Goal: Find specific page/section: Find specific page/section

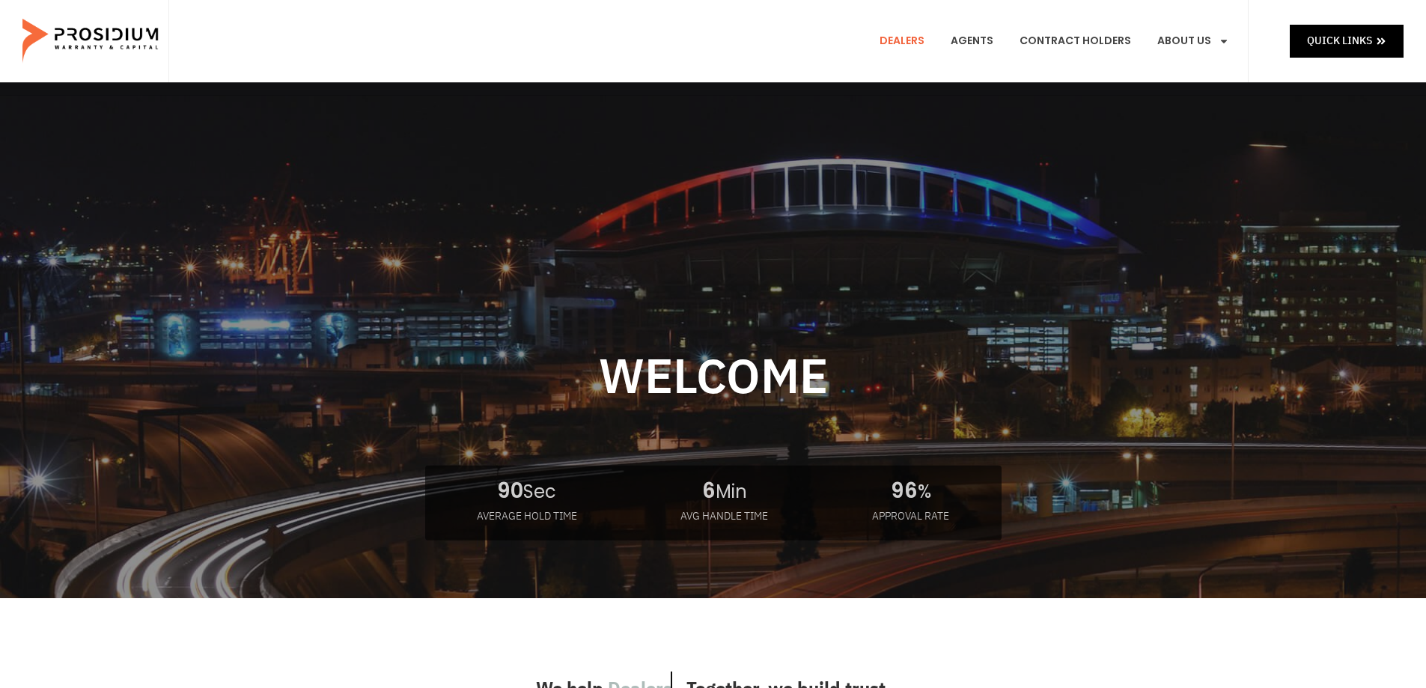
drag, startPoint x: 913, startPoint y: 42, endPoint x: 872, endPoint y: 91, distance: 63.7
click at [913, 42] on link "Dealers" at bounding box center [901, 40] width 67 height 55
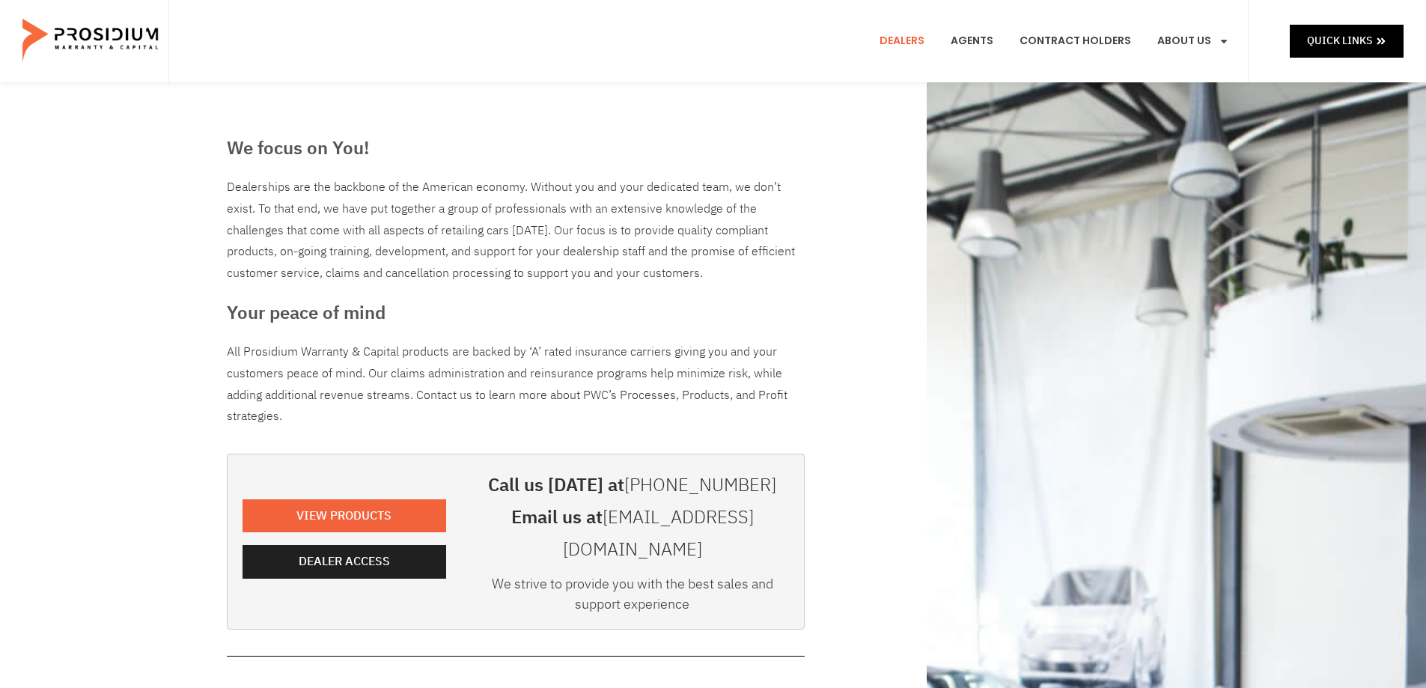
click at [351, 554] on e-page-transition at bounding box center [713, 344] width 1426 height 688
click at [359, 551] on span "Dealer Access" at bounding box center [347, 562] width 91 height 22
